Goal: Task Accomplishment & Management: Complete application form

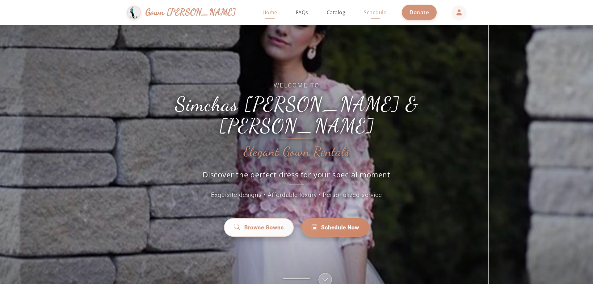
click at [364, 14] on span "Schedule" at bounding box center [375, 12] width 23 height 7
click at [296, 14] on span "FAQs" at bounding box center [302, 12] width 12 height 7
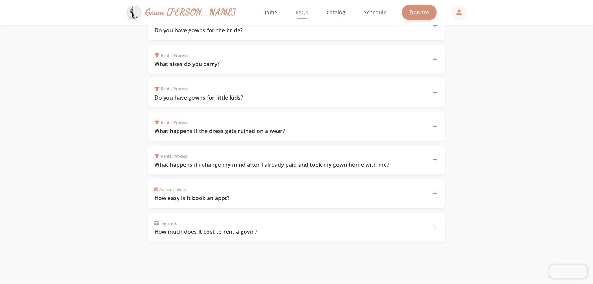
scroll to position [194, 0]
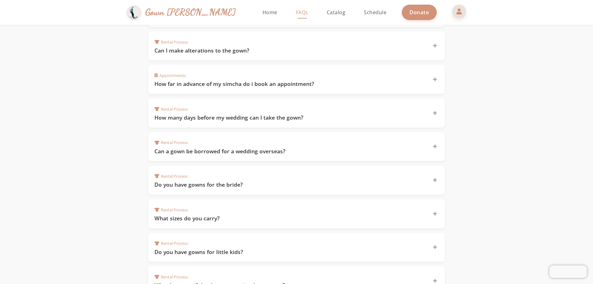
click at [452, 14] on span at bounding box center [459, 11] width 15 height 15
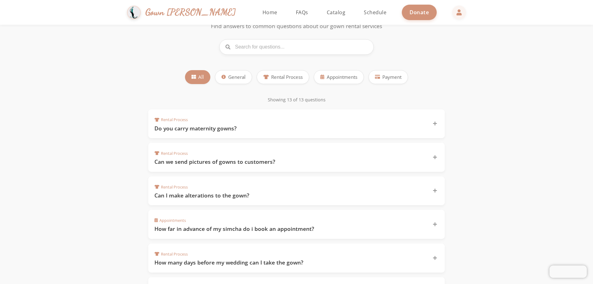
scroll to position [31, 0]
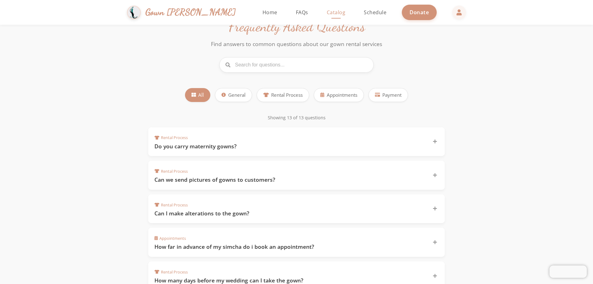
click at [327, 14] on span "Catalog" at bounding box center [336, 12] width 19 height 7
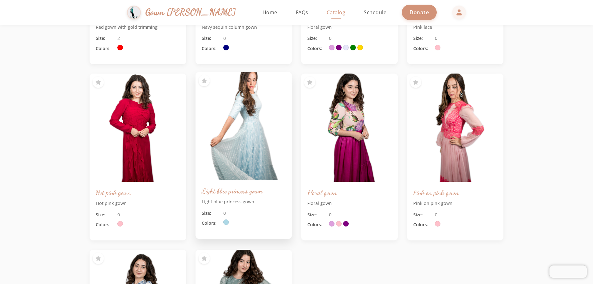
scroll to position [124, 0]
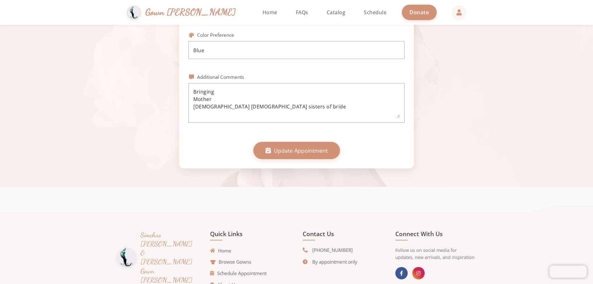
scroll to position [340, 0]
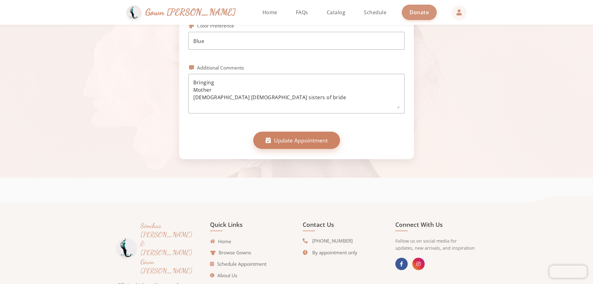
click at [297, 137] on span "Update Appointment" at bounding box center [301, 140] width 54 height 8
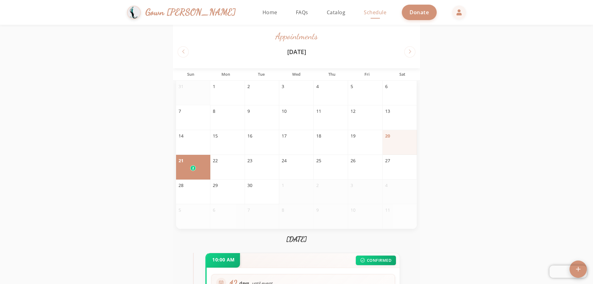
click at [364, 13] on span "Schedule" at bounding box center [375, 12] width 23 height 7
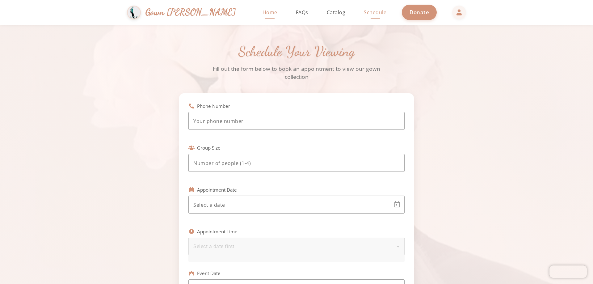
click at [263, 14] on span "Home" at bounding box center [270, 12] width 15 height 7
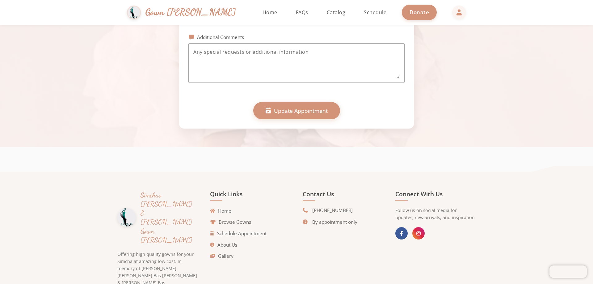
scroll to position [390, 0]
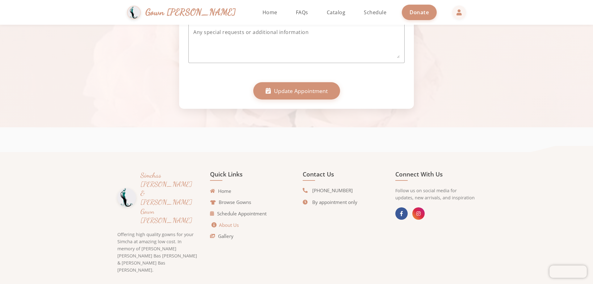
click at [230, 225] on link "About Us" at bounding box center [225, 224] width 27 height 7
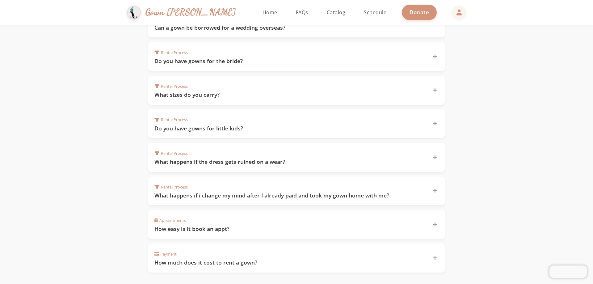
scroll to position [502, 0]
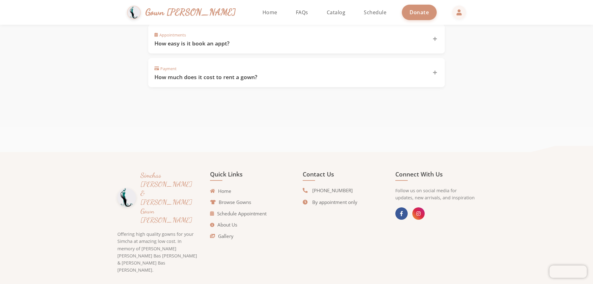
click at [423, 175] on h4 "Connect With Us" at bounding box center [435, 175] width 80 height 10
click at [329, 188] on span "[PHONE_NUMBER]" at bounding box center [332, 190] width 40 height 7
click at [346, 203] on span "By appointment only" at bounding box center [334, 202] width 45 height 7
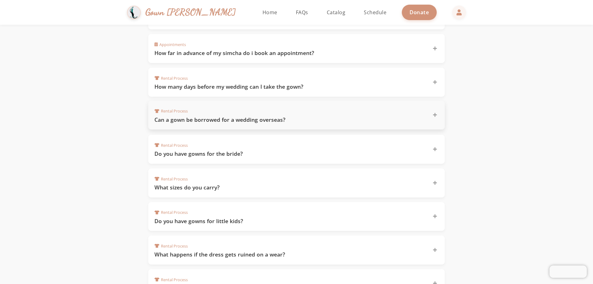
scroll to position [39, 0]
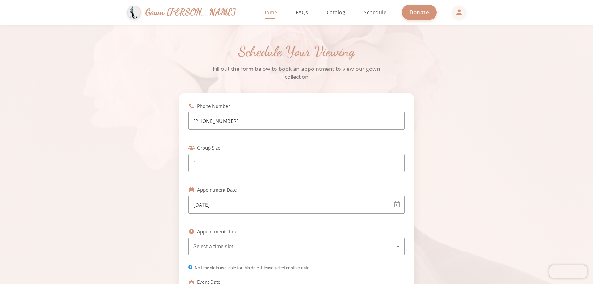
click at [263, 13] on span "Home" at bounding box center [270, 12] width 15 height 7
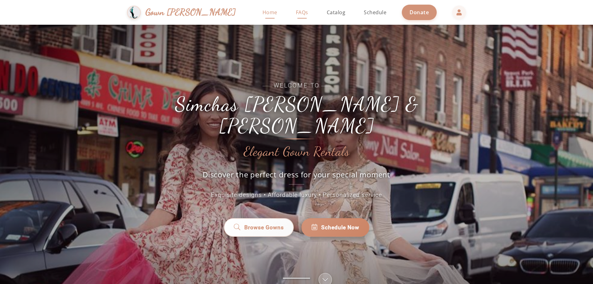
click at [296, 14] on span "FAQs" at bounding box center [302, 12] width 12 height 7
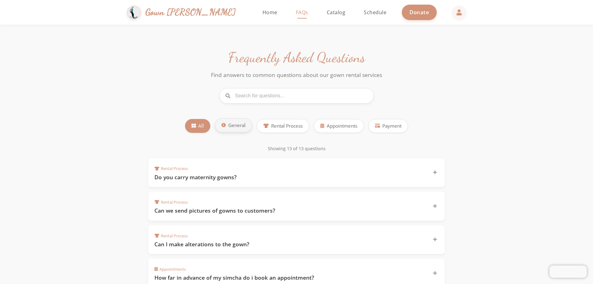
click at [232, 128] on span "General" at bounding box center [236, 125] width 17 height 7
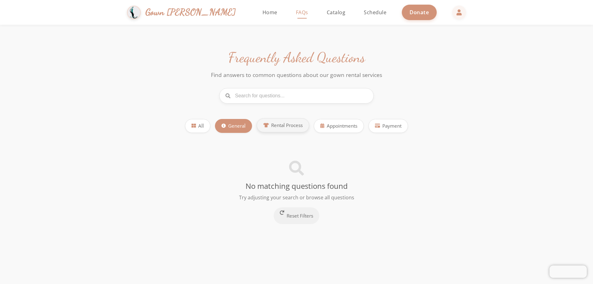
click at [270, 128] on button "Rental Process" at bounding box center [283, 125] width 53 height 14
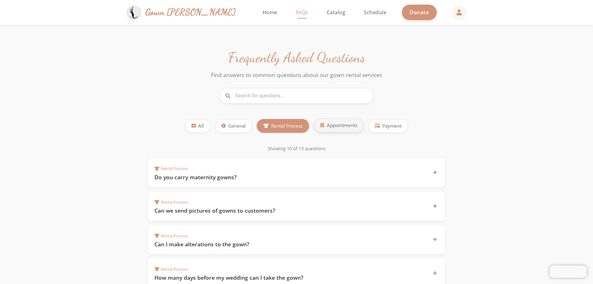
click at [339, 129] on button "Appointments" at bounding box center [339, 125] width 50 height 14
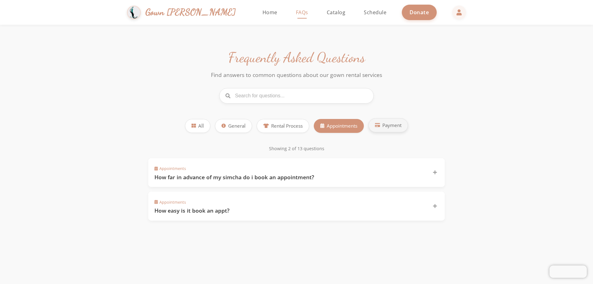
click at [393, 130] on button "Payment" at bounding box center [388, 125] width 40 height 14
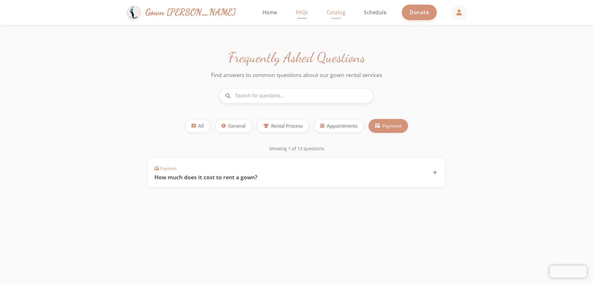
click at [327, 13] on span "Catalog" at bounding box center [336, 12] width 19 height 7
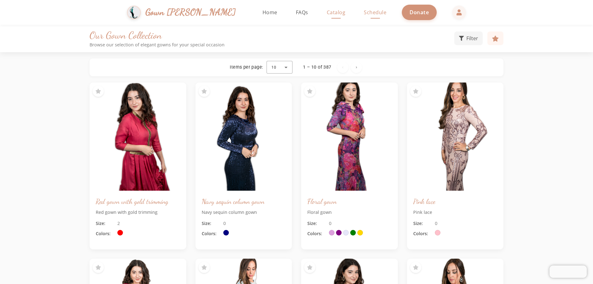
click at [364, 14] on span "Schedule" at bounding box center [375, 12] width 23 height 7
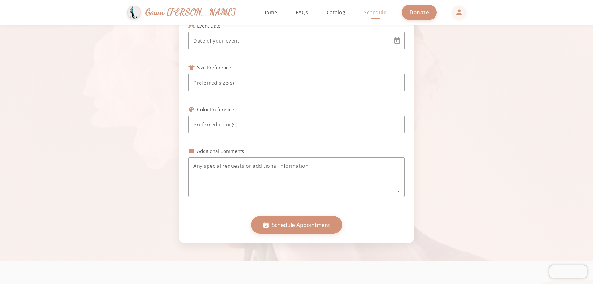
scroll to position [278, 0]
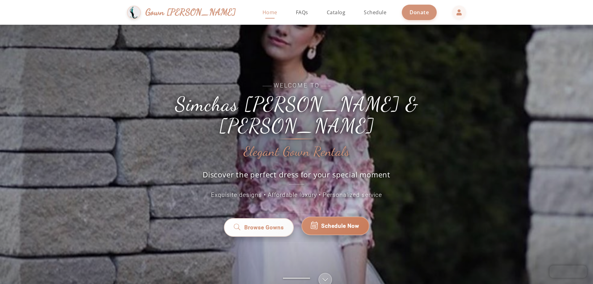
click at [335, 222] on span "Schedule Now" at bounding box center [340, 226] width 38 height 8
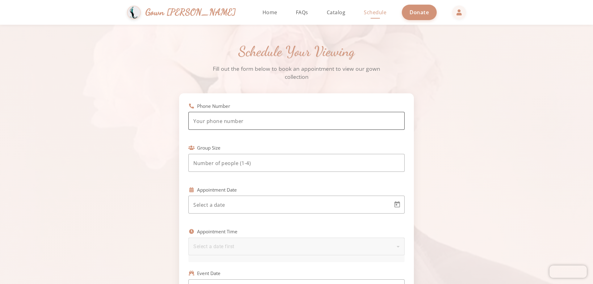
click at [208, 119] on input "tel" at bounding box center [296, 120] width 206 height 7
type input "[PHONE_NUMBER]"
click at [248, 203] on body "Simchas Rochel & Golda Gown Gmach Home Return to homepage Catalog Browse our go…" at bounding box center [296, 142] width 593 height 284
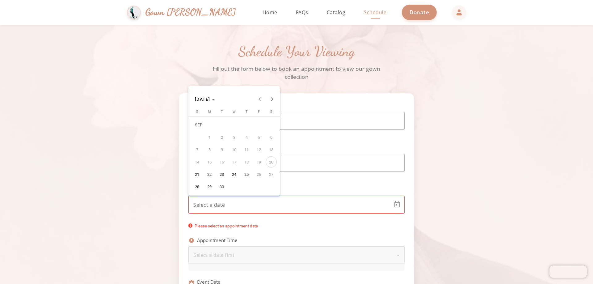
click at [195, 174] on span "21" at bounding box center [196, 174] width 11 height 11
type input "[DATE]"
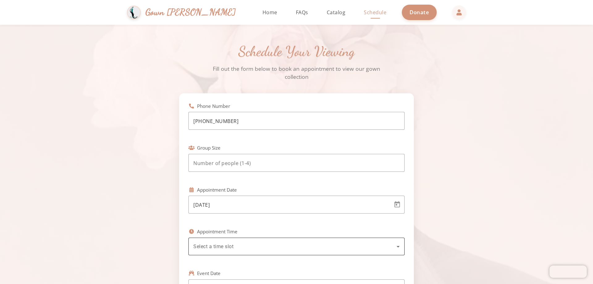
click at [222, 239] on div "Select a time slot" at bounding box center [296, 246] width 206 height 18
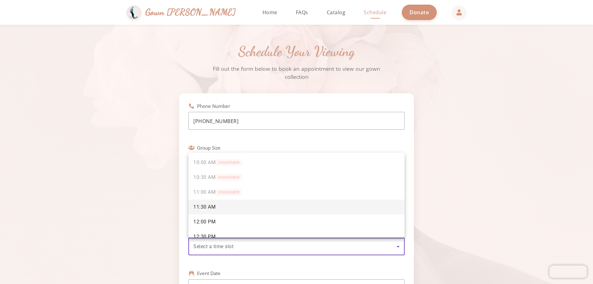
click at [197, 206] on span "11:30 AM" at bounding box center [204, 207] width 22 height 7
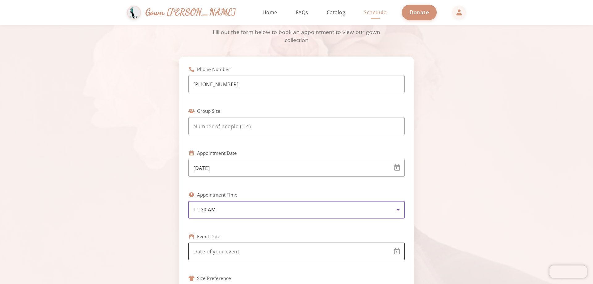
scroll to position [124, 0]
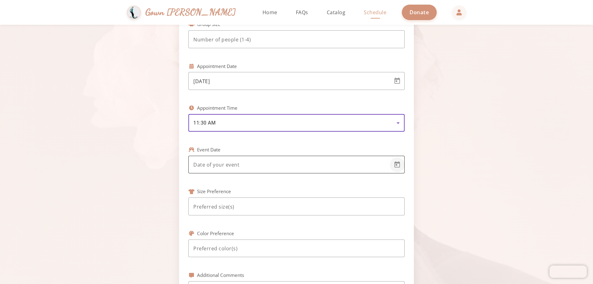
click at [396, 166] on span "Open calendar" at bounding box center [397, 164] width 15 height 15
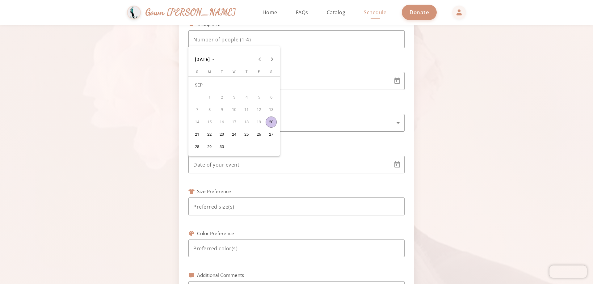
click at [194, 136] on span "21" at bounding box center [196, 134] width 11 height 11
type input "[DATE]"
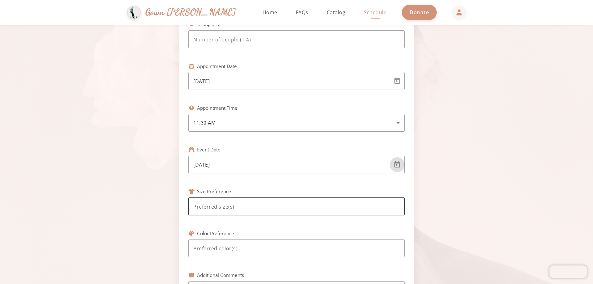
click at [211, 209] on input at bounding box center [296, 206] width 206 height 7
type input "12"
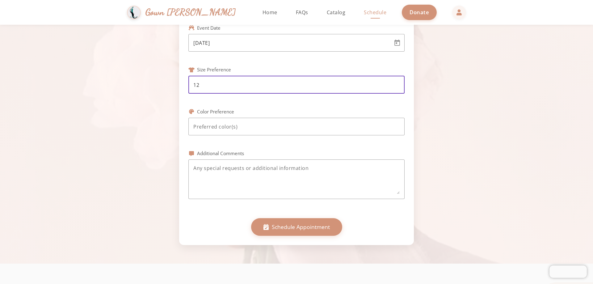
scroll to position [247, 0]
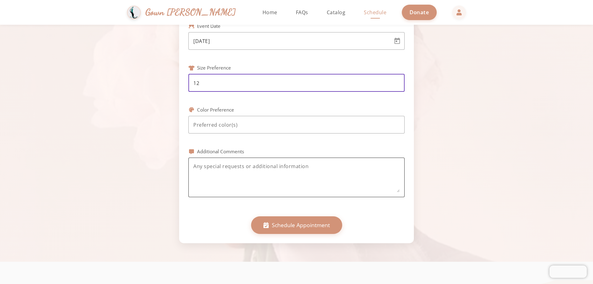
click at [209, 168] on textarea at bounding box center [296, 177] width 206 height 30
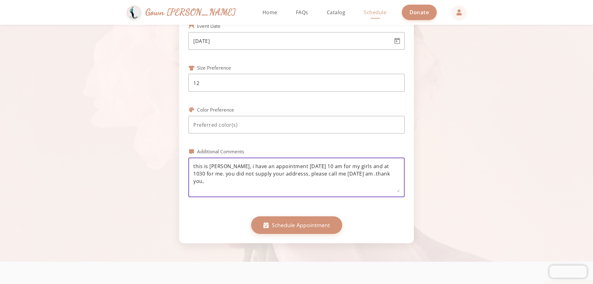
scroll to position [7, 0]
click at [336, 166] on textarea "this is shoshanah kahn, i have an appointment tomorrow 9/21 at 10 am for my gir…" at bounding box center [296, 177] width 206 height 30
type textarea "this is shoshanah kahn, i have an appointment tomorrow 9/21 at 10 am for my gir…"
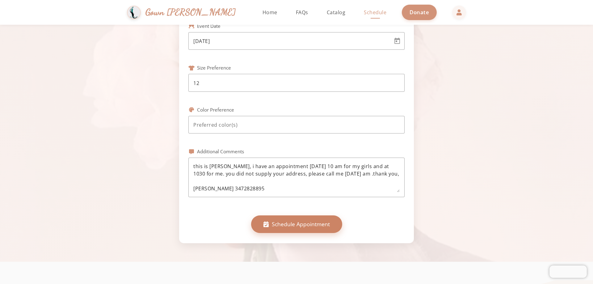
click at [314, 222] on span "Schedule Appointment" at bounding box center [301, 224] width 58 height 8
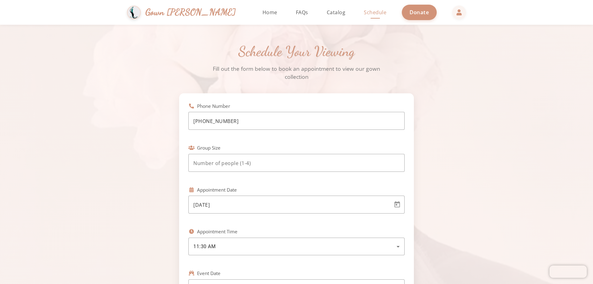
scroll to position [31, 0]
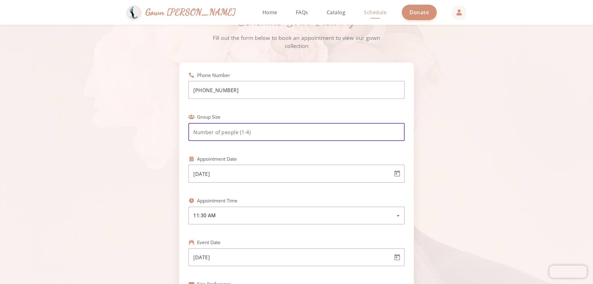
click at [244, 132] on input "number" at bounding box center [296, 131] width 206 height 7
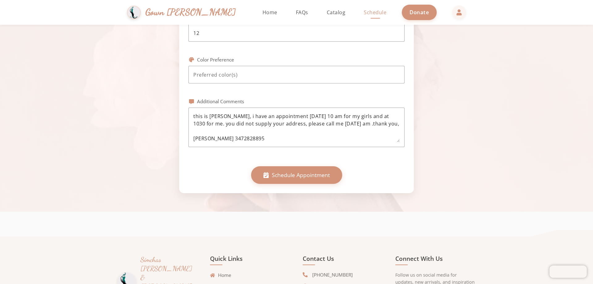
scroll to position [309, 0]
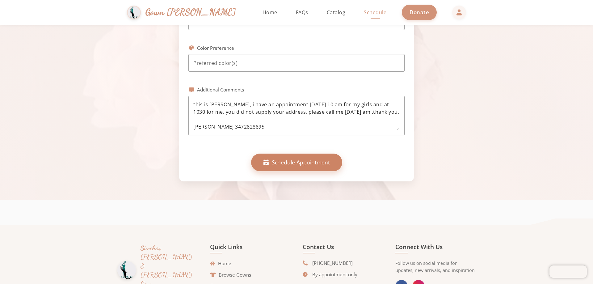
type input "1"
click at [291, 162] on span "Schedule Appointment" at bounding box center [301, 162] width 58 height 8
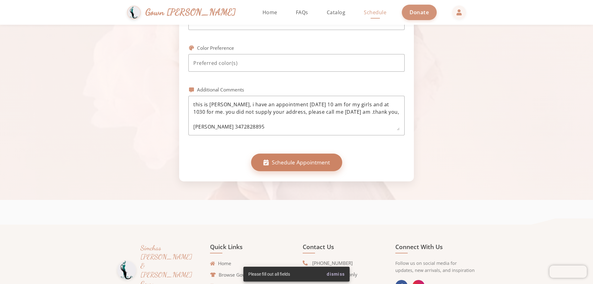
click at [286, 164] on span "Schedule Appointment" at bounding box center [301, 162] width 58 height 8
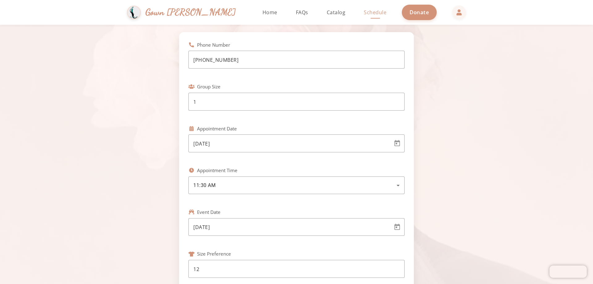
scroll to position [62, 0]
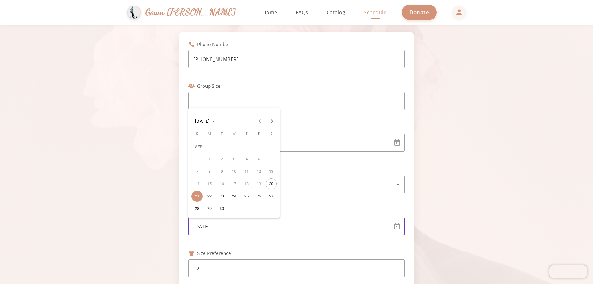
click at [223, 224] on body "Simchas Rochel & Golda Gown Gmach Home Return to homepage Catalog Browse our go…" at bounding box center [296, 142] width 593 height 284
click at [275, 124] on span "Next month" at bounding box center [272, 121] width 12 height 12
click at [200, 158] on span "2" at bounding box center [196, 158] width 11 height 11
type input "[DATE]"
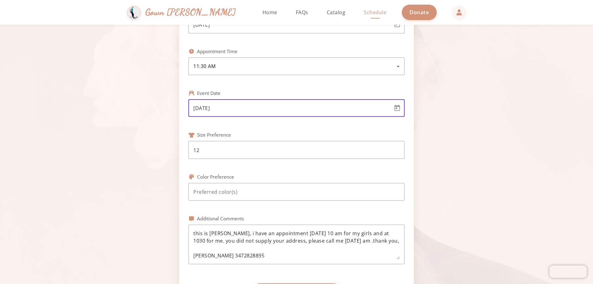
scroll to position [185, 0]
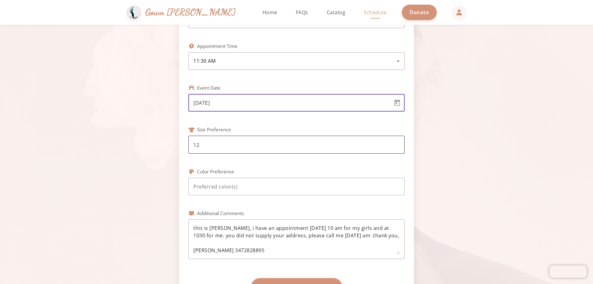
click at [289, 149] on div "12" at bounding box center [296, 145] width 206 height 18
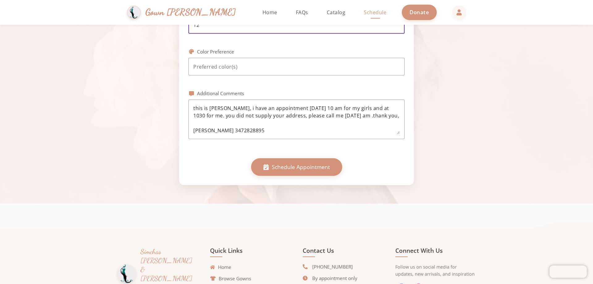
scroll to position [309, 0]
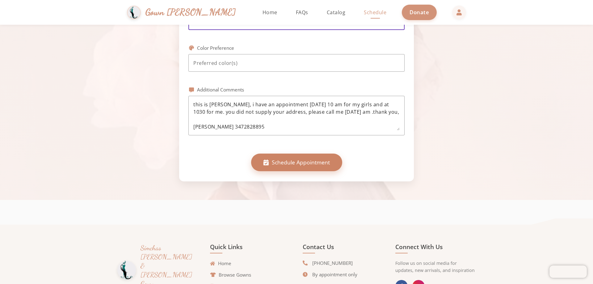
click at [292, 162] on span "Schedule Appointment" at bounding box center [301, 162] width 58 height 8
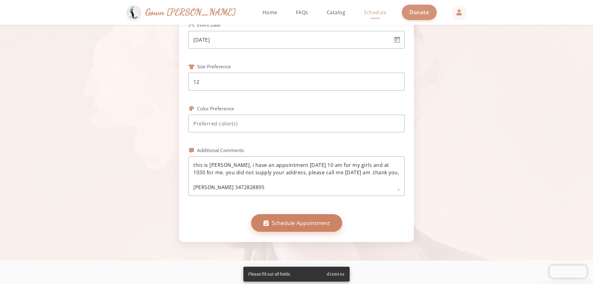
scroll to position [247, 0]
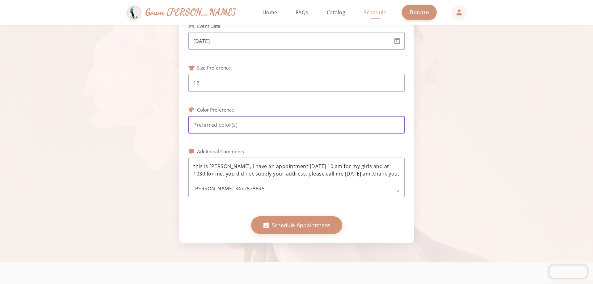
click at [244, 127] on input at bounding box center [296, 124] width 206 height 7
type input "blue, navy,"
click at [283, 221] on span "Schedule Appointment" at bounding box center [301, 224] width 58 height 8
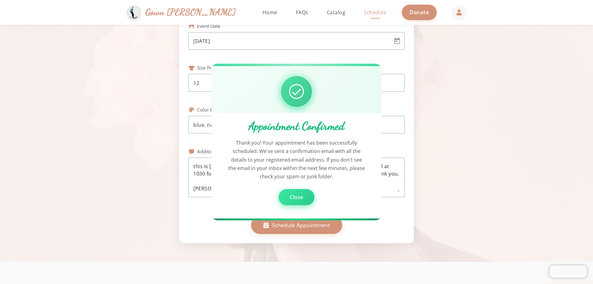
click at [286, 193] on button "Close" at bounding box center [297, 197] width 36 height 16
